Goal: Information Seeking & Learning: Learn about a topic

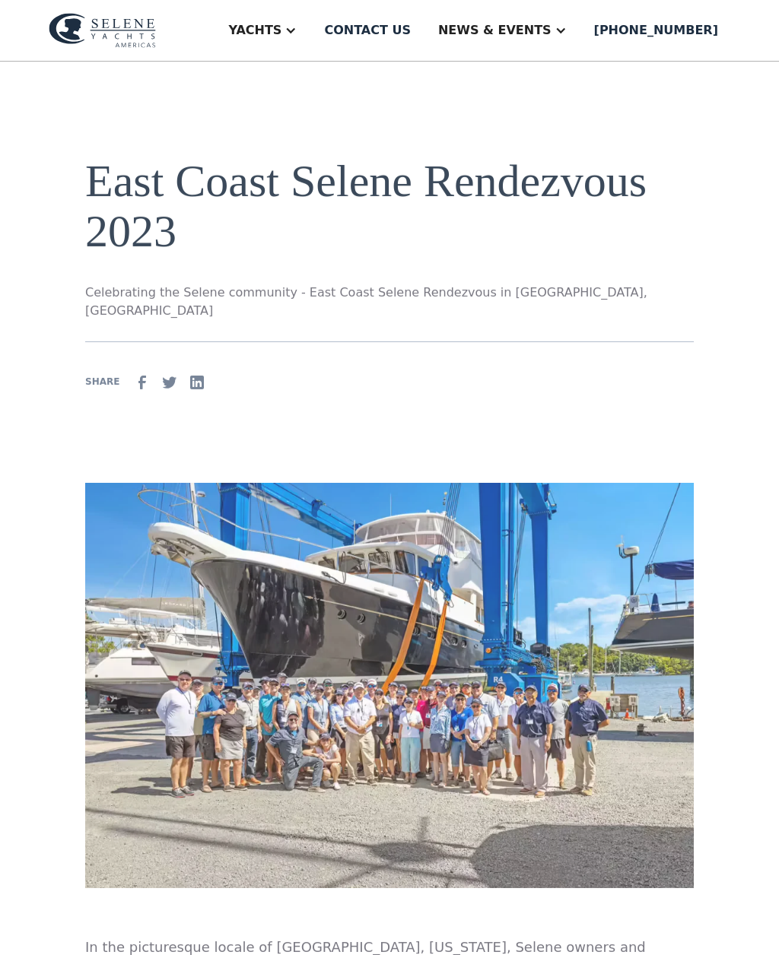
scroll to position [84, 0]
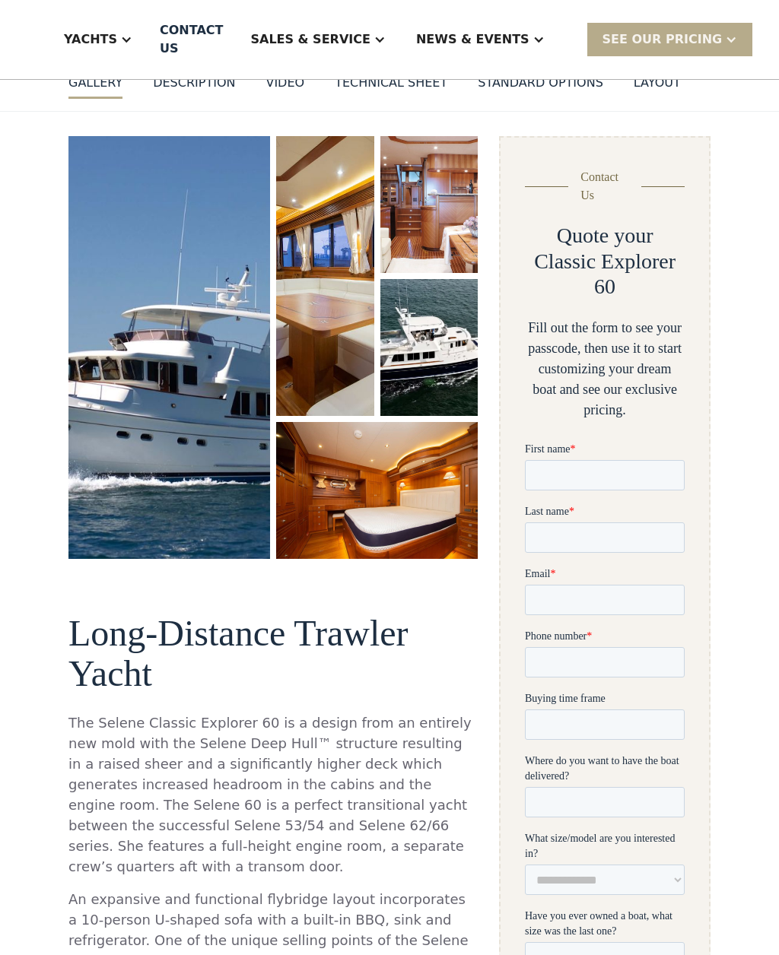
scroll to position [161, 0]
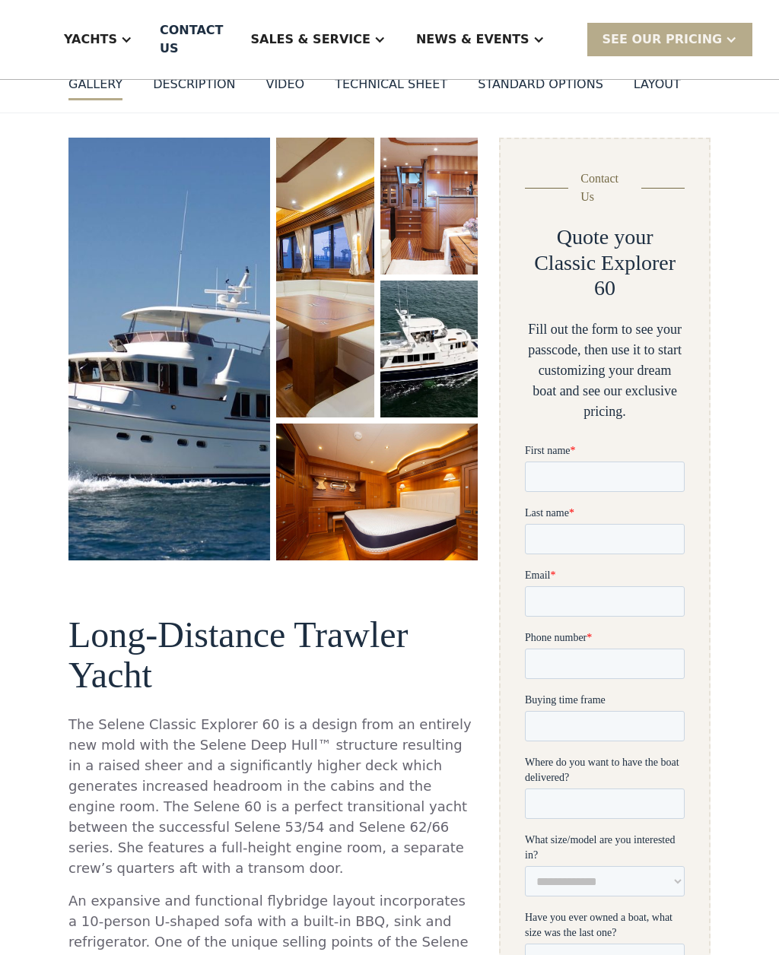
click at [377, 501] on img "open lightbox" at bounding box center [377, 492] width 202 height 137
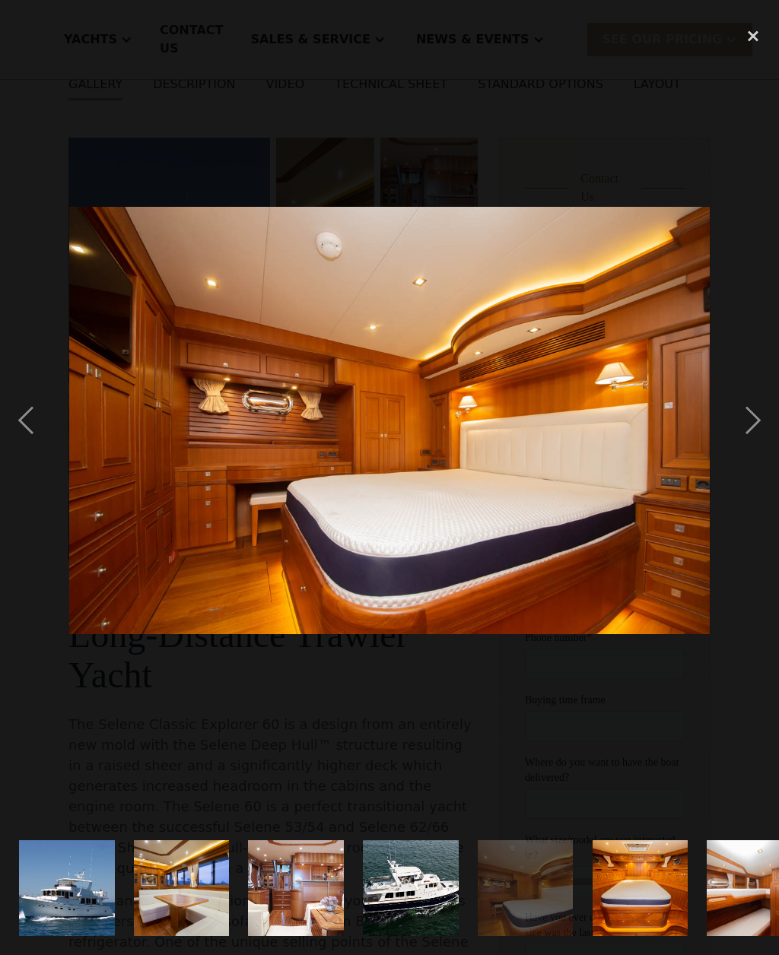
click at [748, 445] on div "next image" at bounding box center [753, 420] width 52 height 803
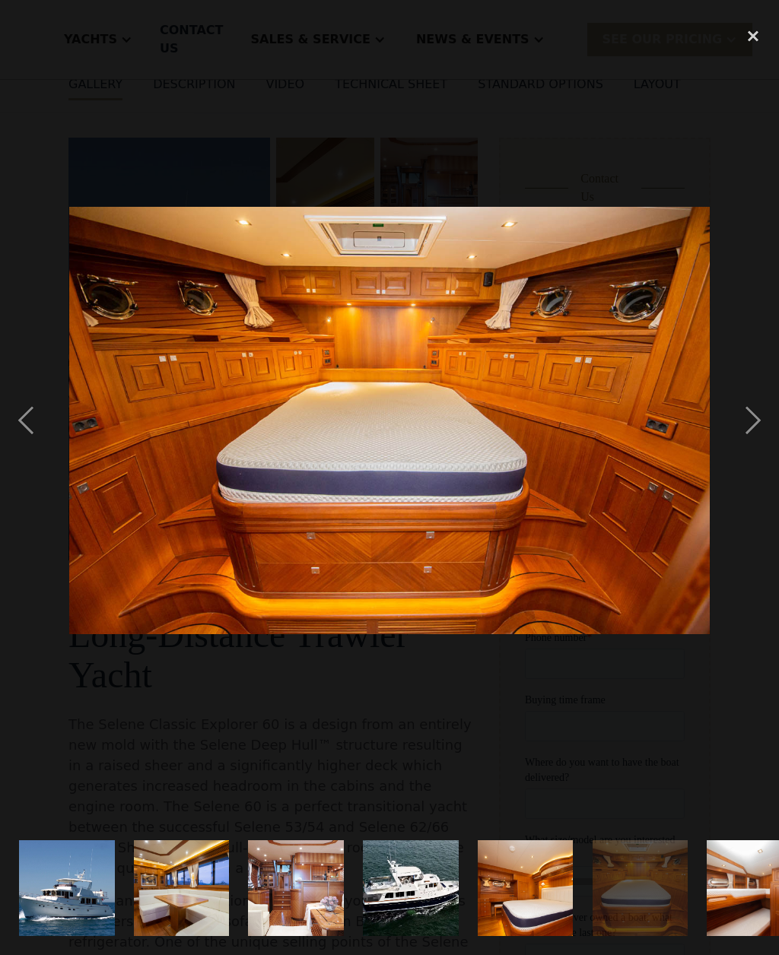
click at [742, 442] on div "next image" at bounding box center [753, 420] width 52 height 803
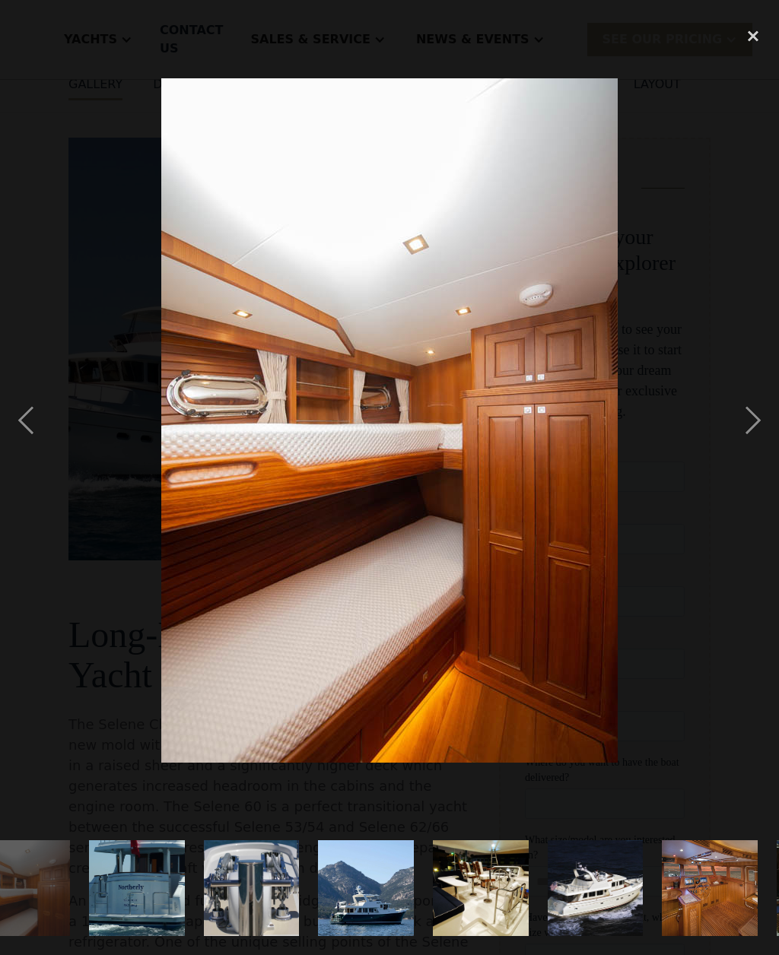
scroll to position [0, 733]
click at [744, 437] on div "next image" at bounding box center [753, 420] width 52 height 803
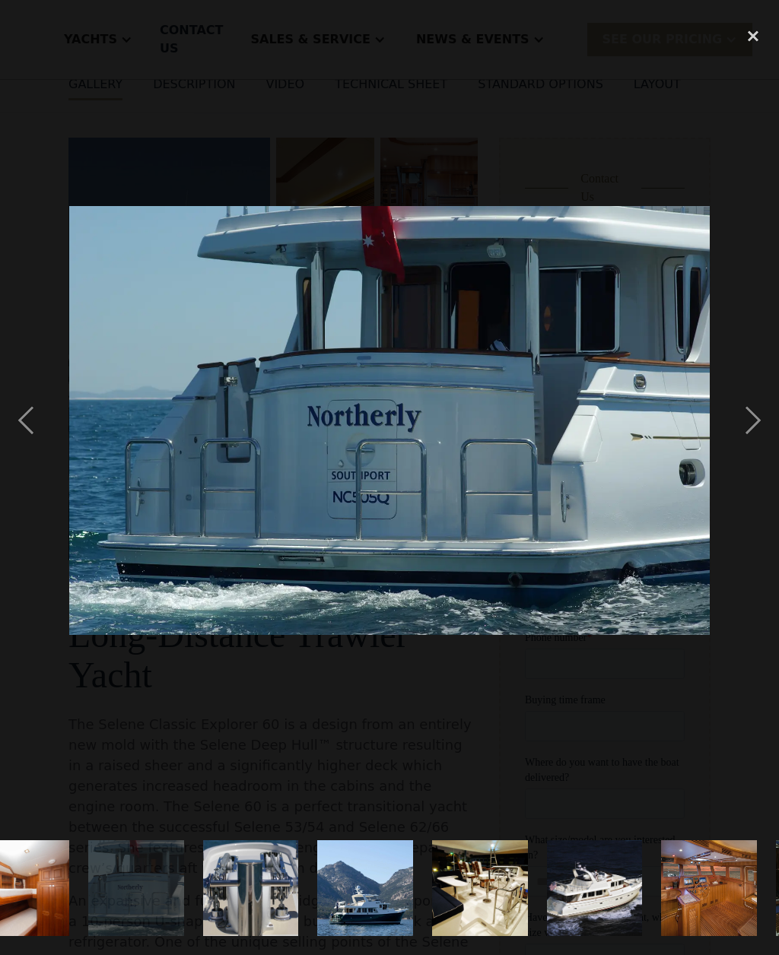
click at [749, 443] on div "next image" at bounding box center [753, 420] width 52 height 803
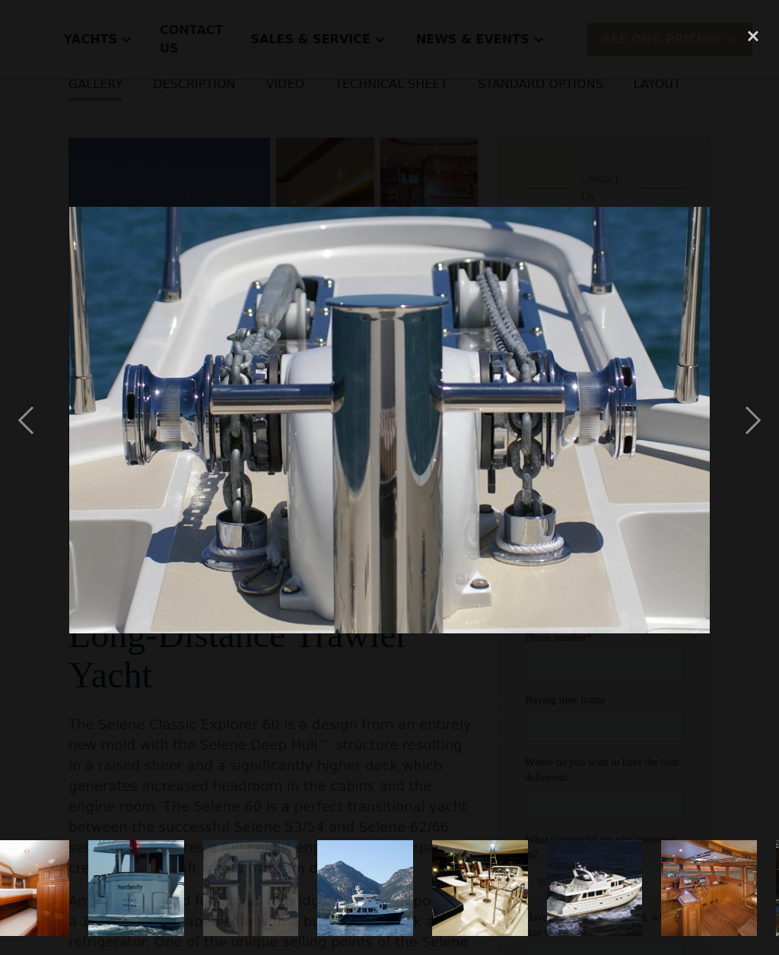
click at [748, 431] on div "next image" at bounding box center [753, 420] width 52 height 803
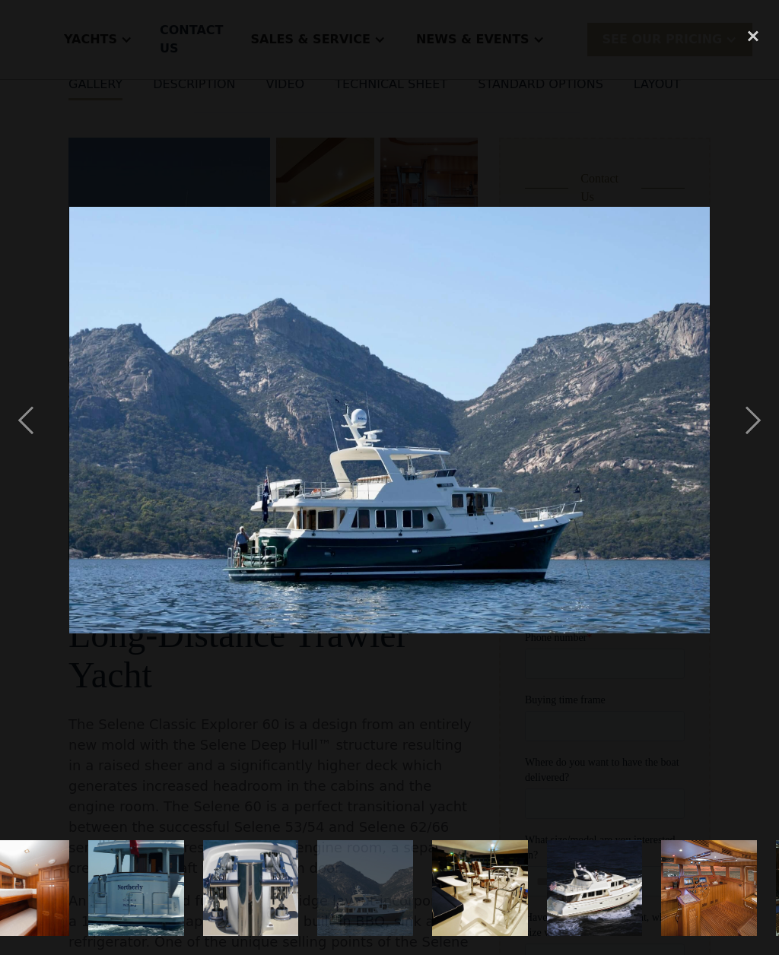
click at [745, 428] on div "next image" at bounding box center [753, 420] width 52 height 803
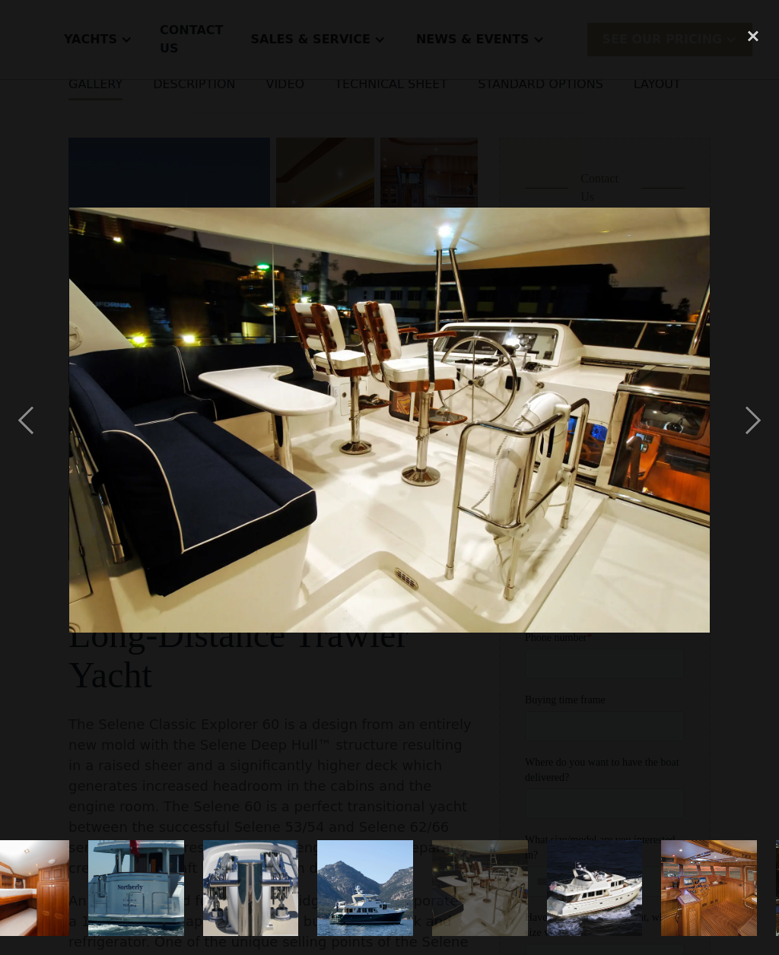
click at [19, 447] on div "previous image" at bounding box center [26, 420] width 52 height 803
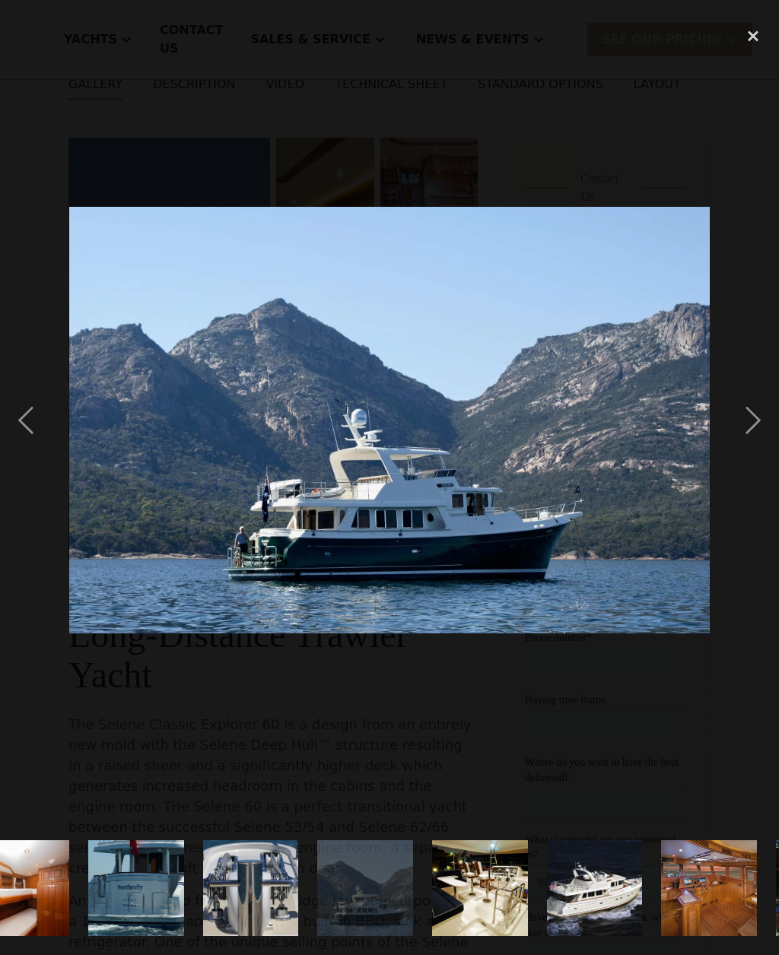
click at [759, 462] on div "next image" at bounding box center [753, 420] width 52 height 803
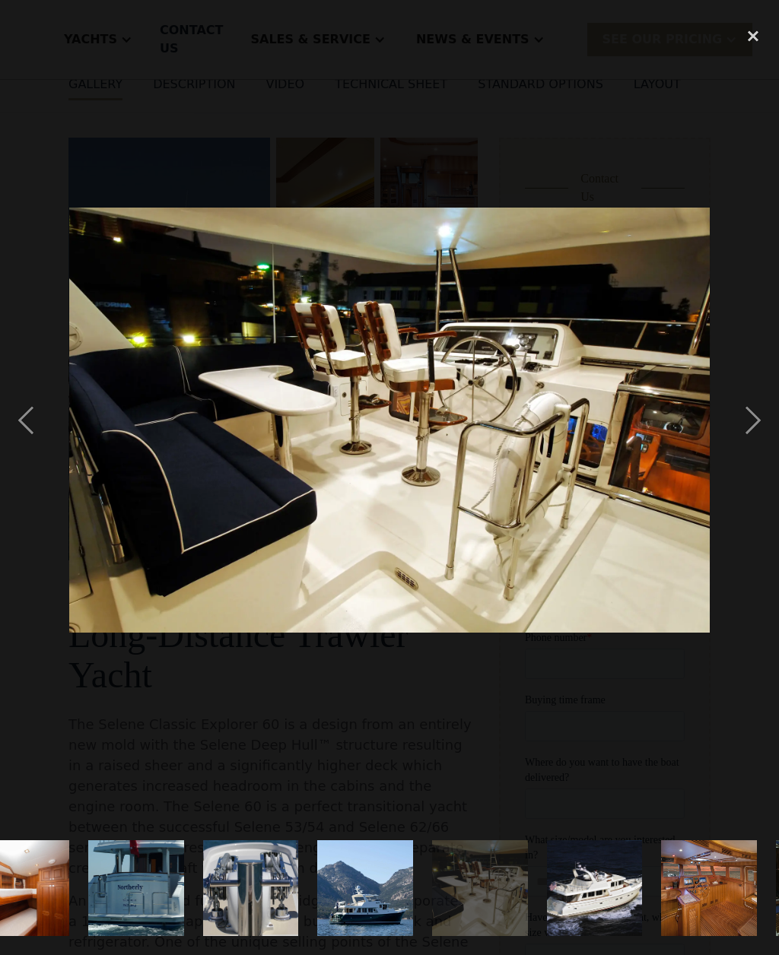
click at [749, 450] on div "next image" at bounding box center [753, 420] width 52 height 803
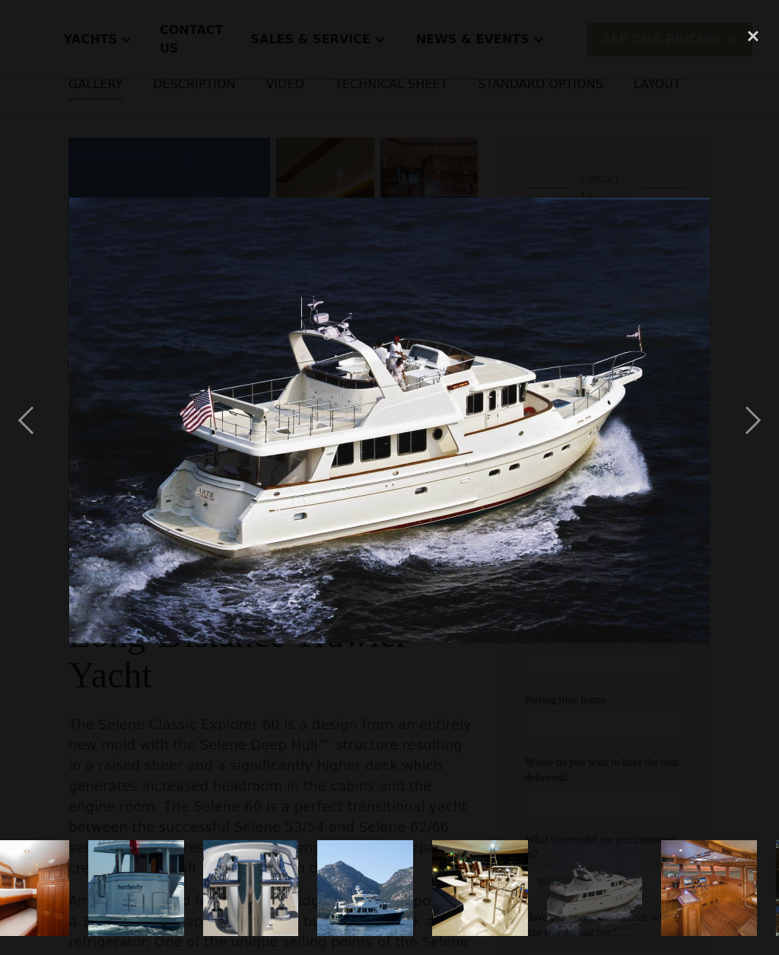
click at [754, 446] on div "next image" at bounding box center [753, 420] width 52 height 803
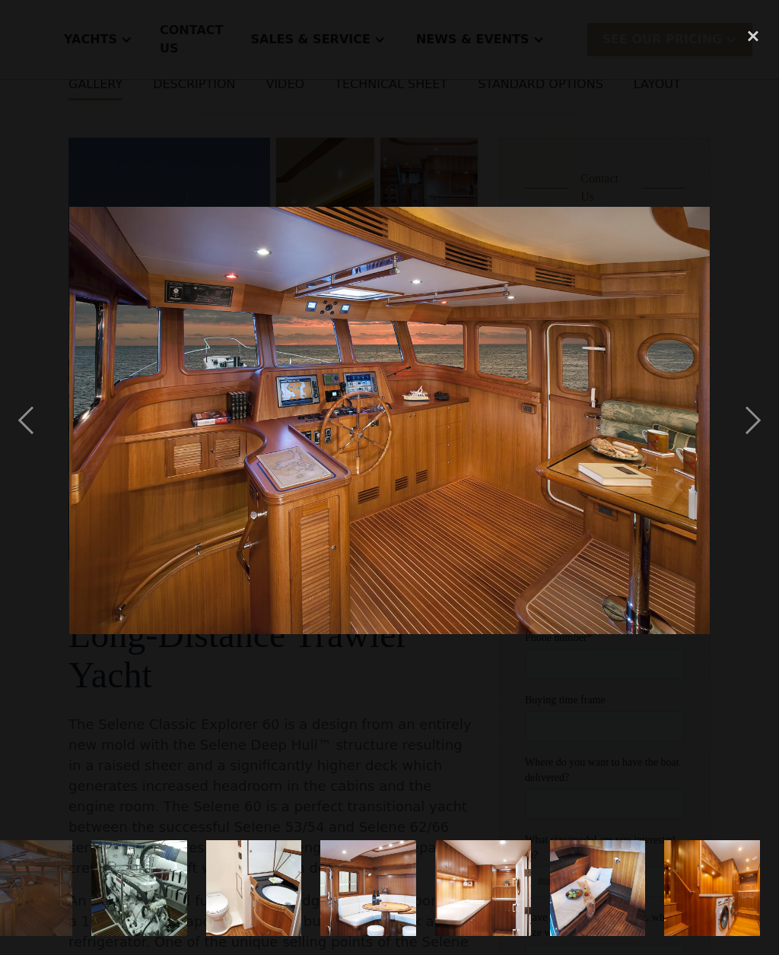
scroll to position [0, 1458]
click at [749, 445] on div "next image" at bounding box center [753, 420] width 52 height 803
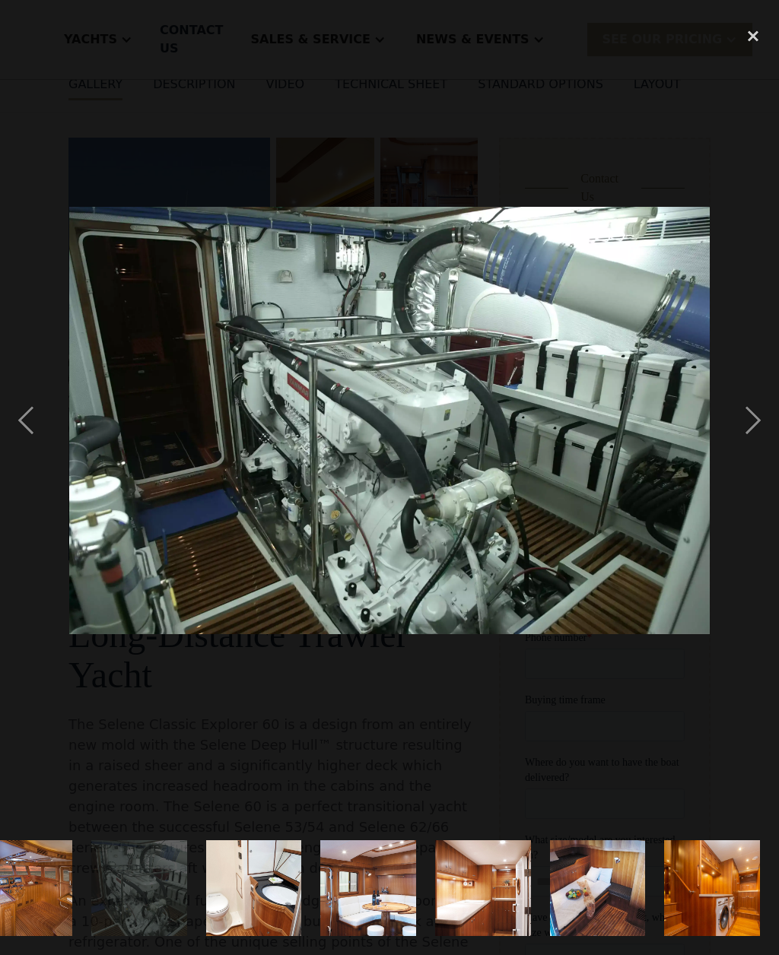
click at [743, 441] on div "next image" at bounding box center [753, 420] width 52 height 803
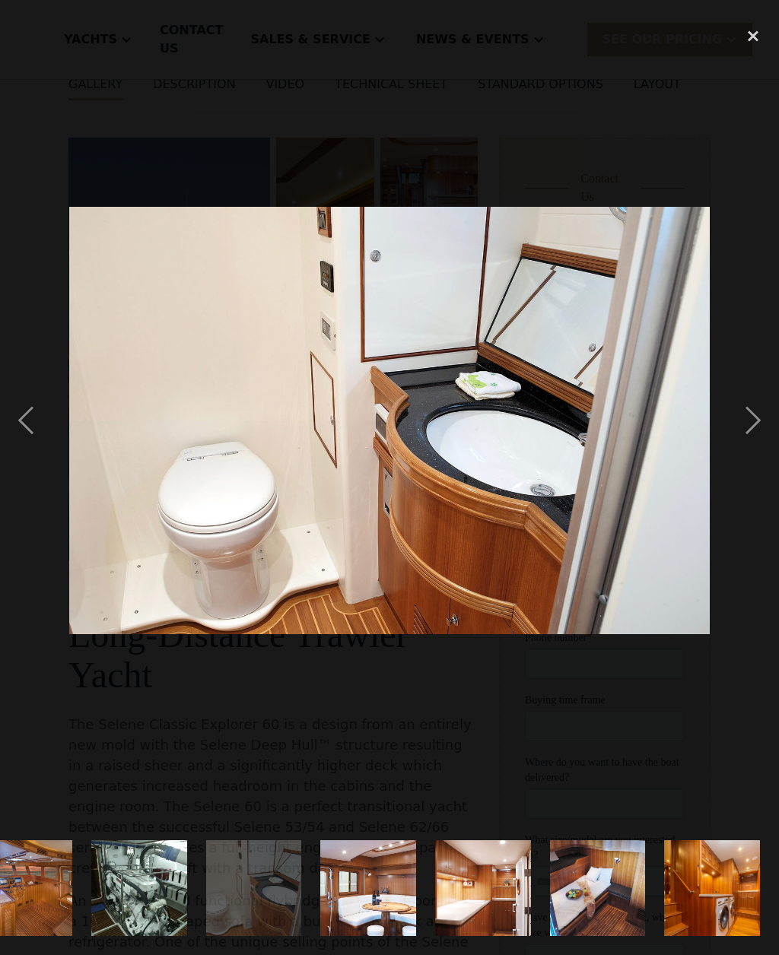
click at [745, 450] on div "next image" at bounding box center [753, 420] width 52 height 803
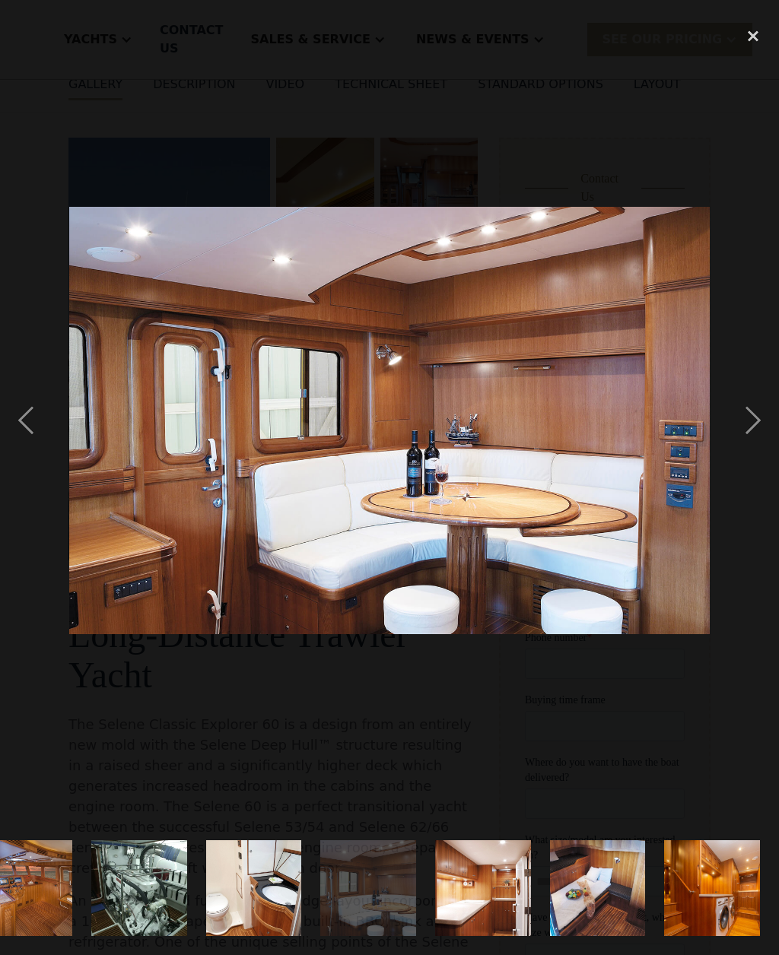
click at [742, 449] on div "next image" at bounding box center [753, 420] width 52 height 803
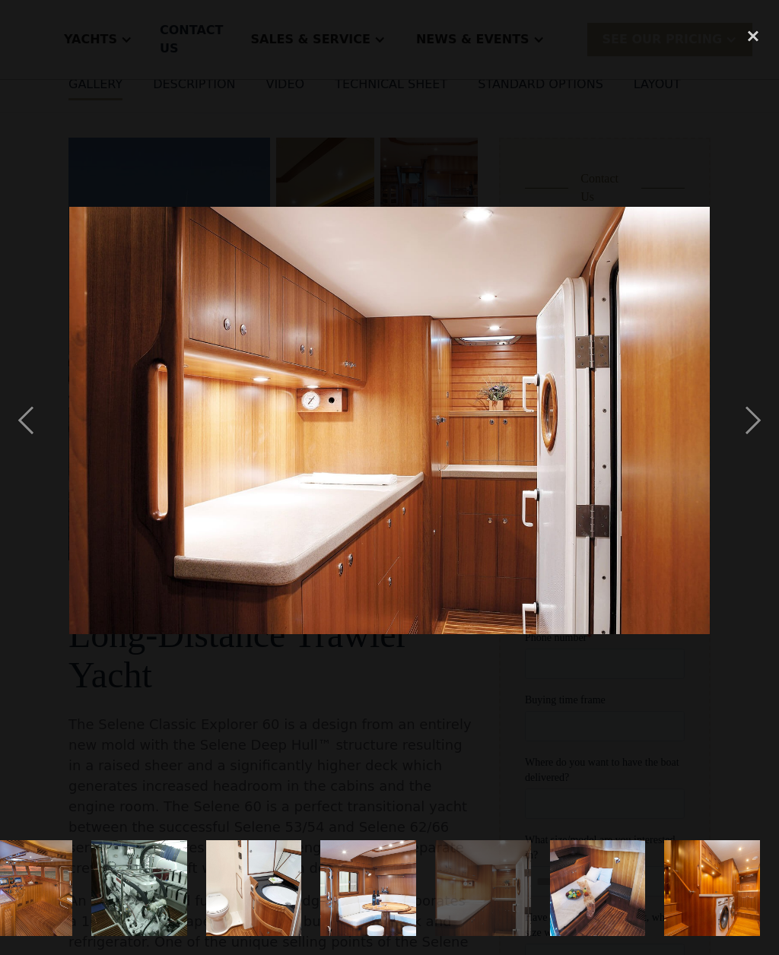
click at [746, 454] on div "next image" at bounding box center [753, 420] width 52 height 803
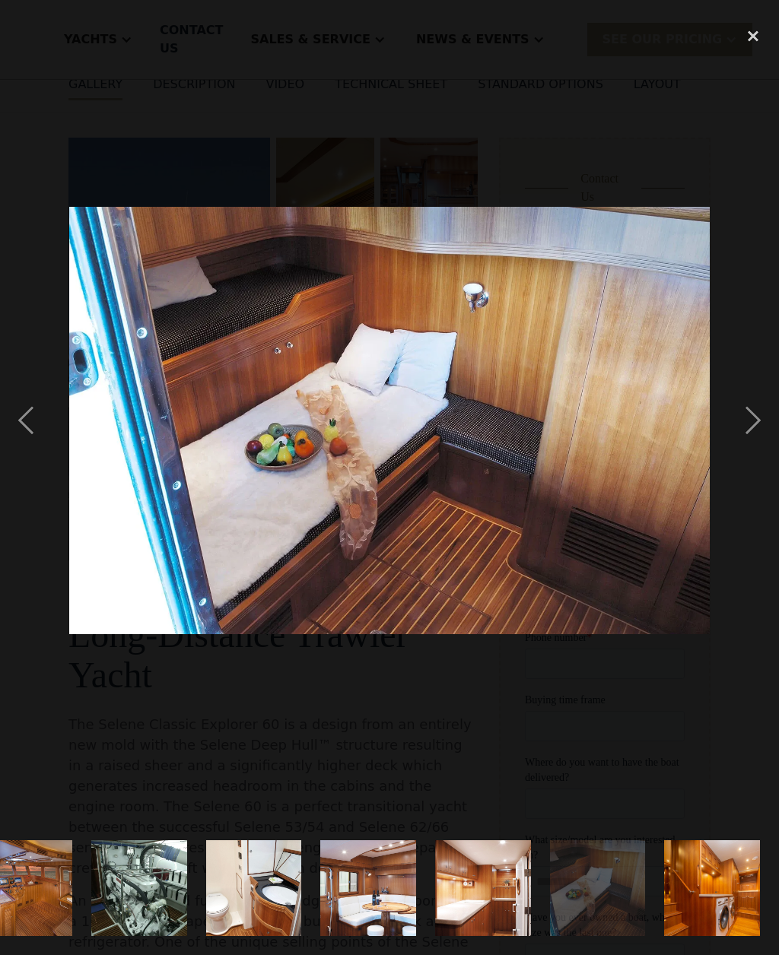
click at [744, 447] on div "next image" at bounding box center [753, 420] width 52 height 803
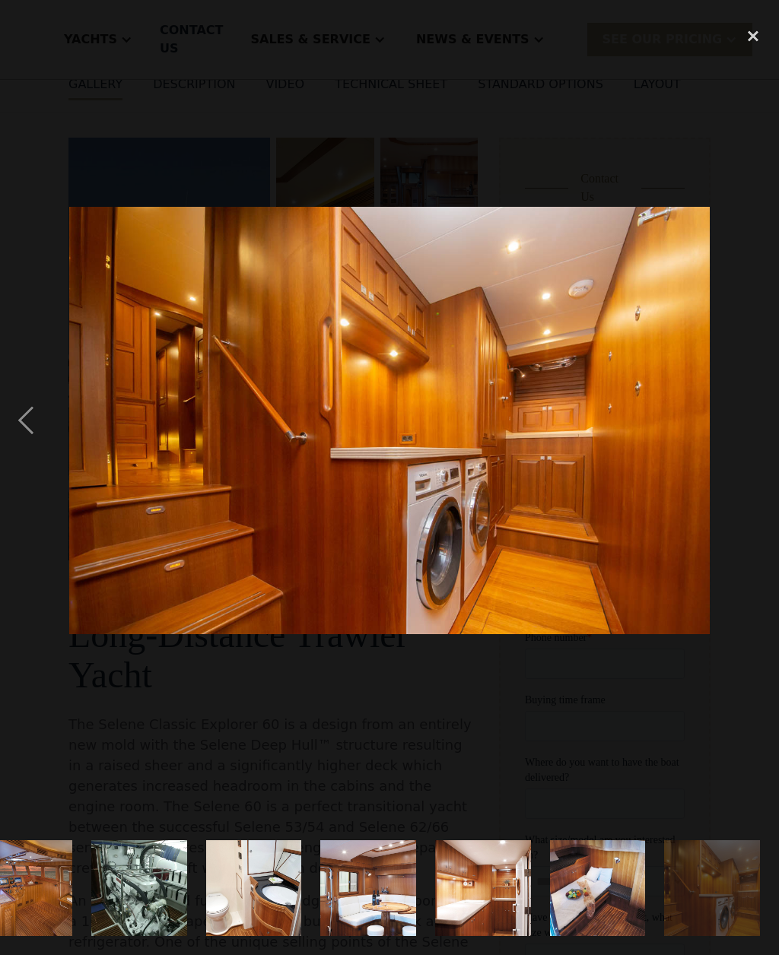
scroll to position [0, 1533]
click at [747, 453] on div "next image" at bounding box center [753, 420] width 52 height 803
click at [744, 459] on div "next image" at bounding box center [753, 420] width 52 height 803
click at [747, 44] on div "close lightbox" at bounding box center [753, 35] width 52 height 33
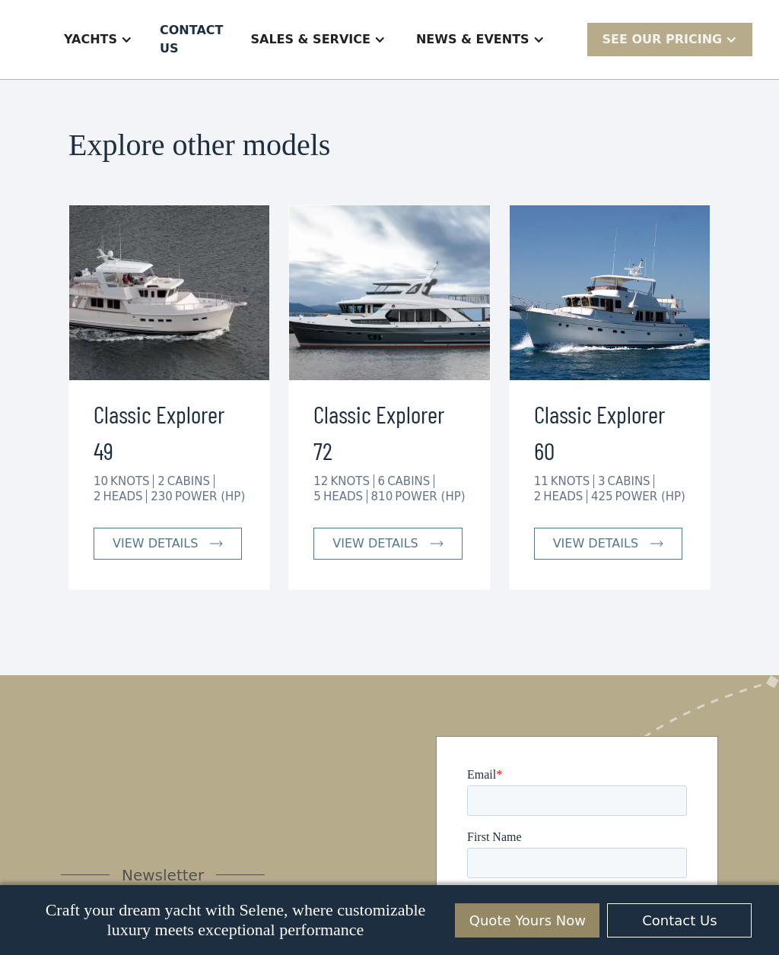
scroll to position [3509, 0]
